Goal: Task Accomplishment & Management: Use online tool/utility

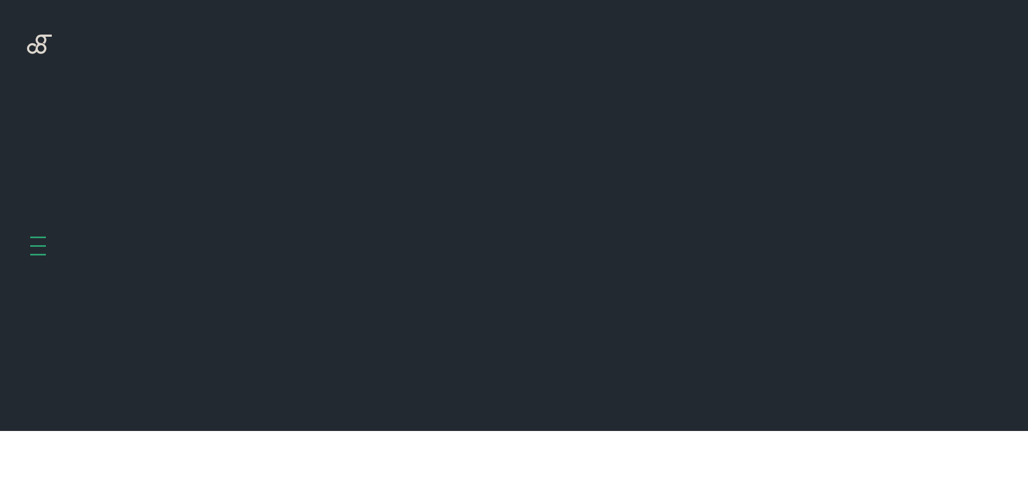
scroll to position [431, 0]
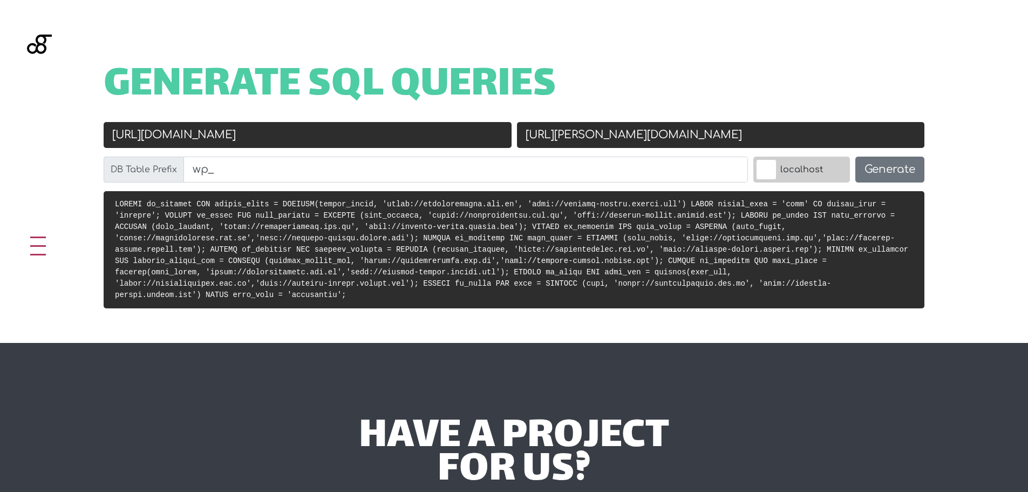
click at [357, 145] on input "https://machadoguedes.adv.br" at bounding box center [308, 135] width 408 height 26
click at [651, 145] on input "http://machado-guedes.docker.com" at bounding box center [721, 135] width 408 height 26
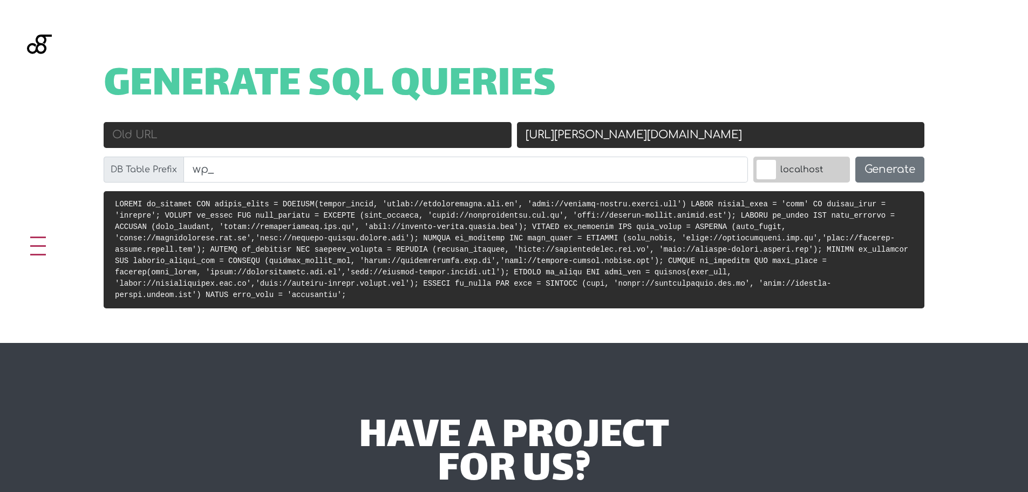
click at [651, 145] on input "http://machado-guedes.docker.com" at bounding box center [721, 135] width 408 height 26
click at [166, 131] on input "Old URL" at bounding box center [308, 135] width 408 height 26
paste input "[URL][DOMAIN_NAME]"
type input "[URL][DOMAIN_NAME]"
click at [235, 135] on input "Old URL" at bounding box center [308, 135] width 408 height 26
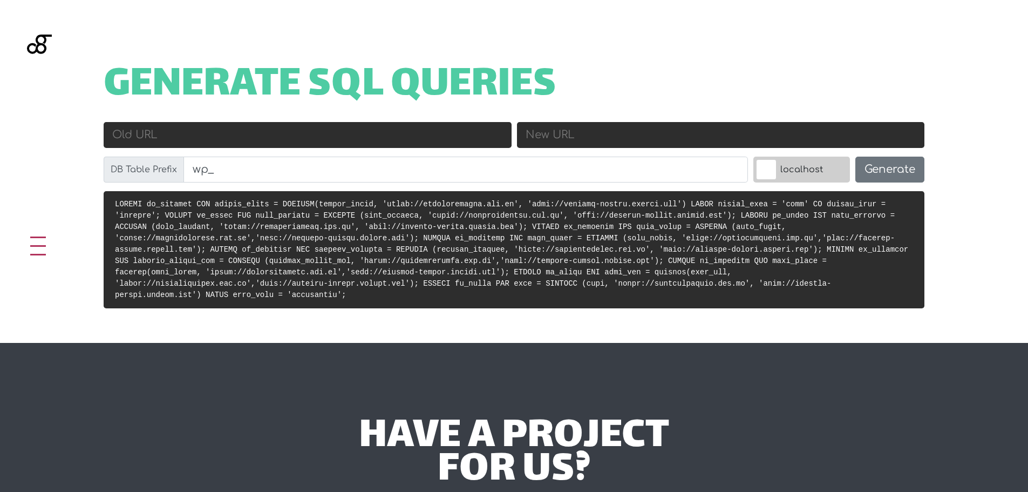
paste input "[URL][DOMAIN_NAME]"
type input "[URL][DOMAIN_NAME]"
click at [614, 143] on input "New URL" at bounding box center [721, 135] width 408 height 26
click at [618, 135] on input "New URL" at bounding box center [721, 135] width 408 height 26
paste input "acig-back.docker.com"
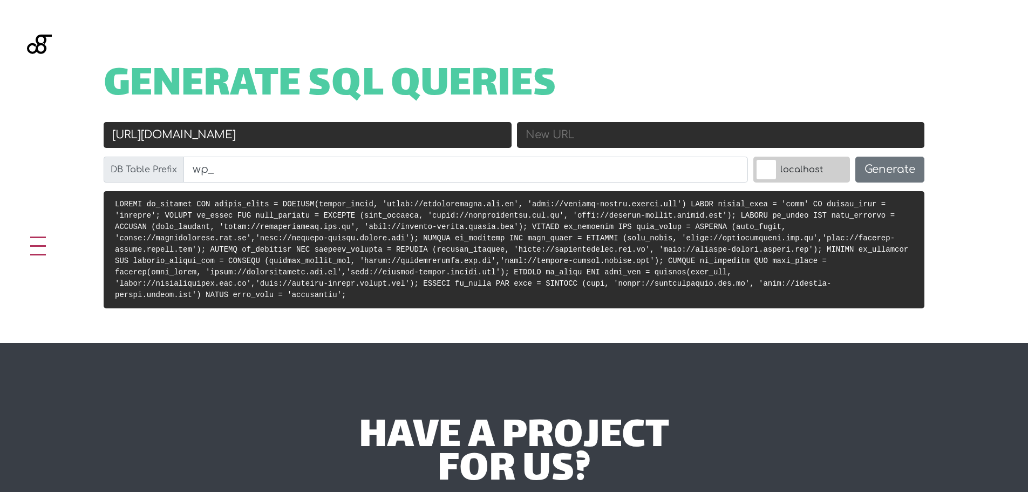
type input "acig-back.docker.com"
type input "[URL][DOMAIN_NAME]"
type input "http://machado-guedes.docker.com"
click at [384, 140] on input "https://machadoguedes.adv.br" at bounding box center [308, 135] width 408 height 26
type input "https://machadoguedes.adv.br"
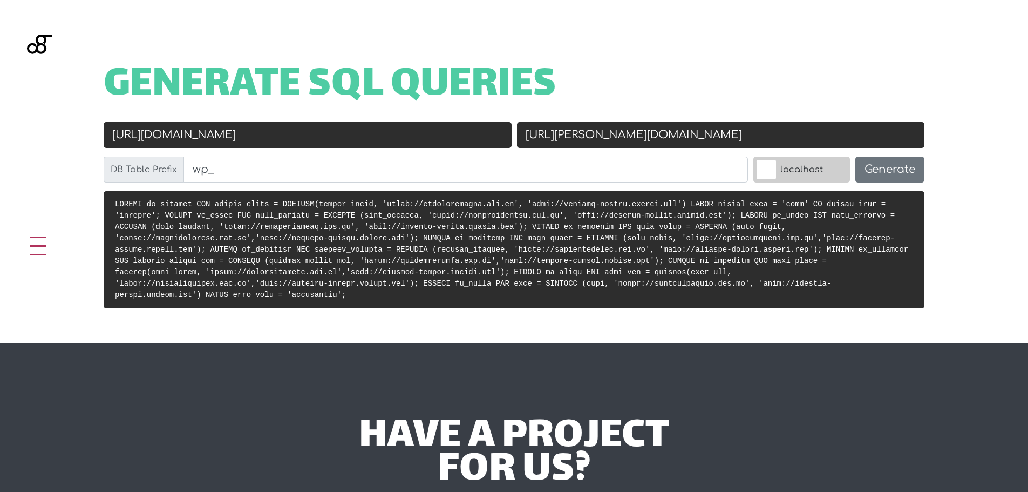
drag, startPoint x: 739, startPoint y: 131, endPoint x: 565, endPoint y: 131, distance: 174.9
click at [565, 131] on input "http://machado-guedes.docker.com" at bounding box center [721, 135] width 408 height 26
paste input "acig-back"
type input "[URL][DOMAIN_NAME]"
drag, startPoint x: 311, startPoint y: 140, endPoint x: 159, endPoint y: 141, distance: 152.7
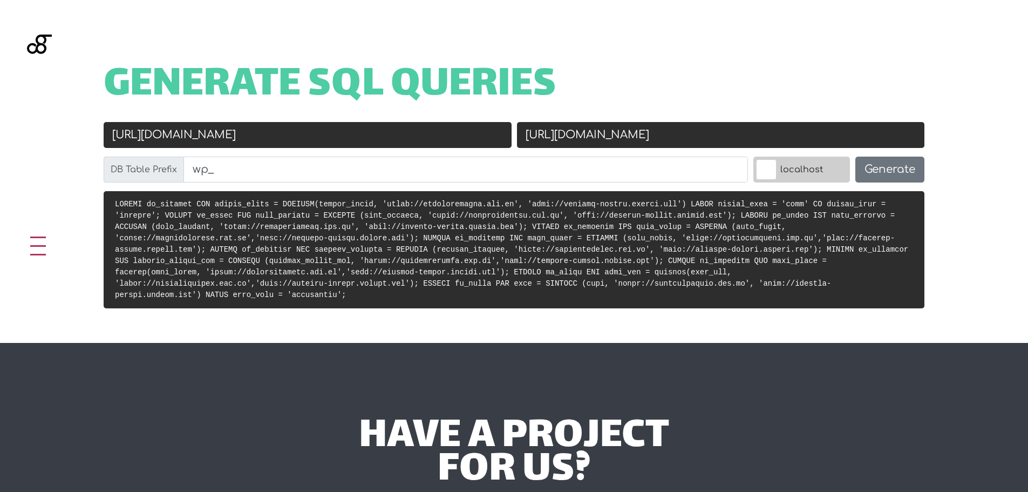
click at [159, 141] on input "https://machadoguedes.adv.br" at bounding box center [308, 135] width 408 height 26
paste input "https://acig.com"
click at [321, 133] on input "https://machadoguedes.adv.br" at bounding box center [308, 135] width 408 height 26
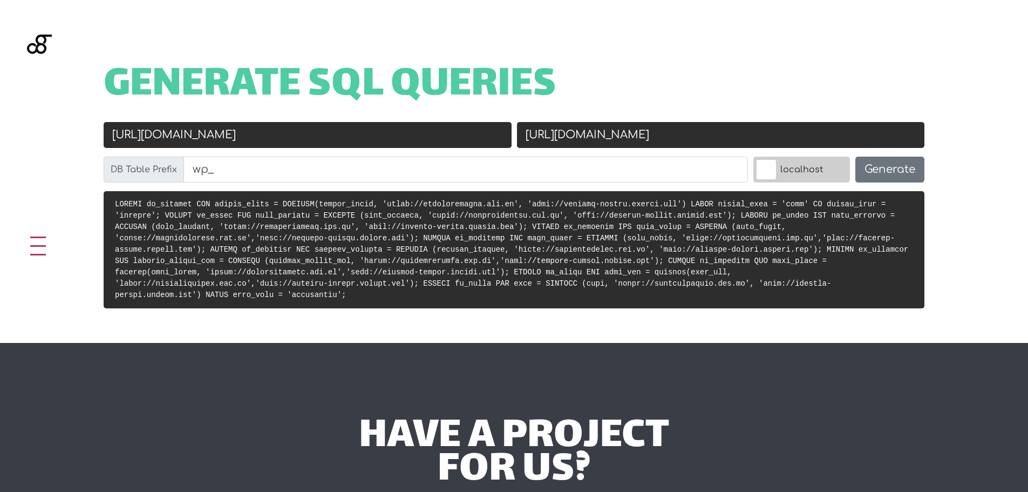
paste input "acig.com"
type input "[URL][DOMAIN_NAME]"
click at [42, 173] on div "Generate SQL Queries Old URL https://acig.com.br New URL http://acig-back.docke…" at bounding box center [514, 171] width 1028 height 343
click at [895, 173] on button "Generate" at bounding box center [889, 170] width 69 height 26
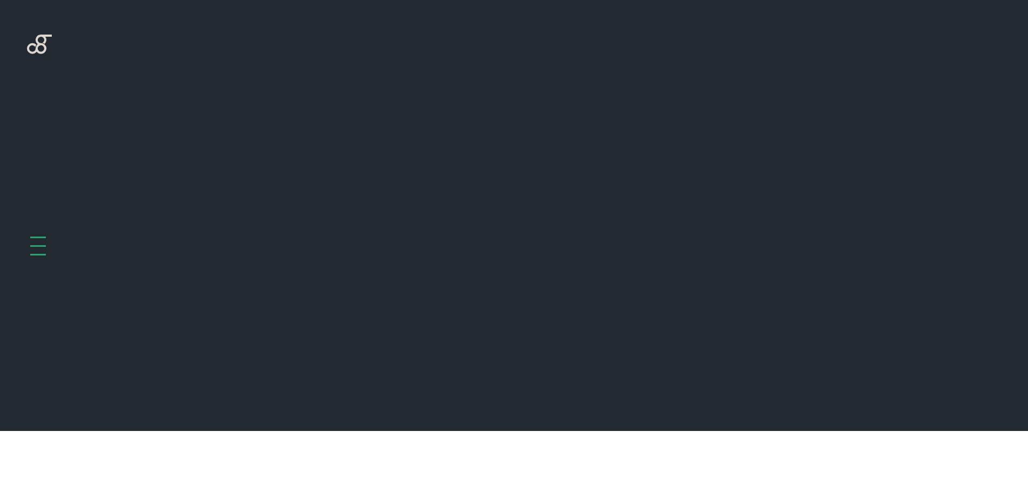
scroll to position [431, 0]
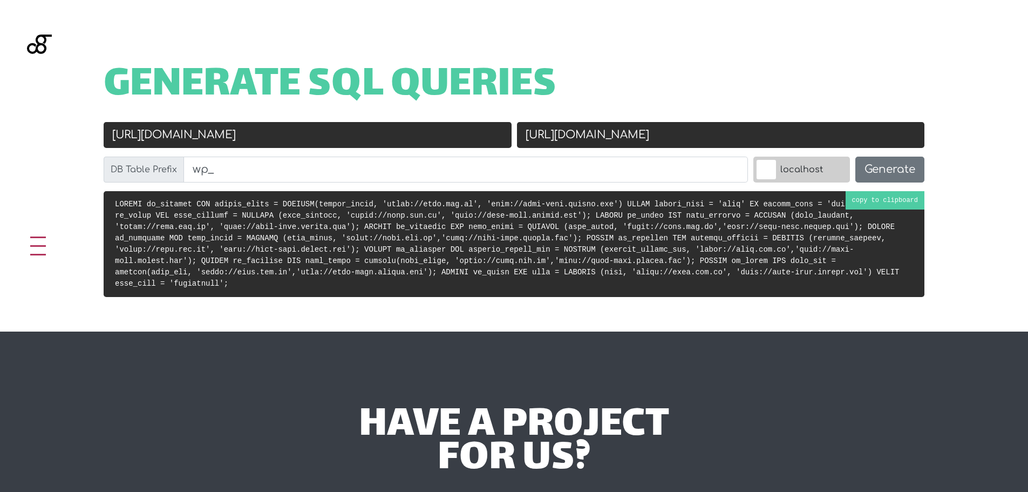
click at [434, 230] on code at bounding box center [509, 244] width 789 height 88
